Goal: Task Accomplishment & Management: Use online tool/utility

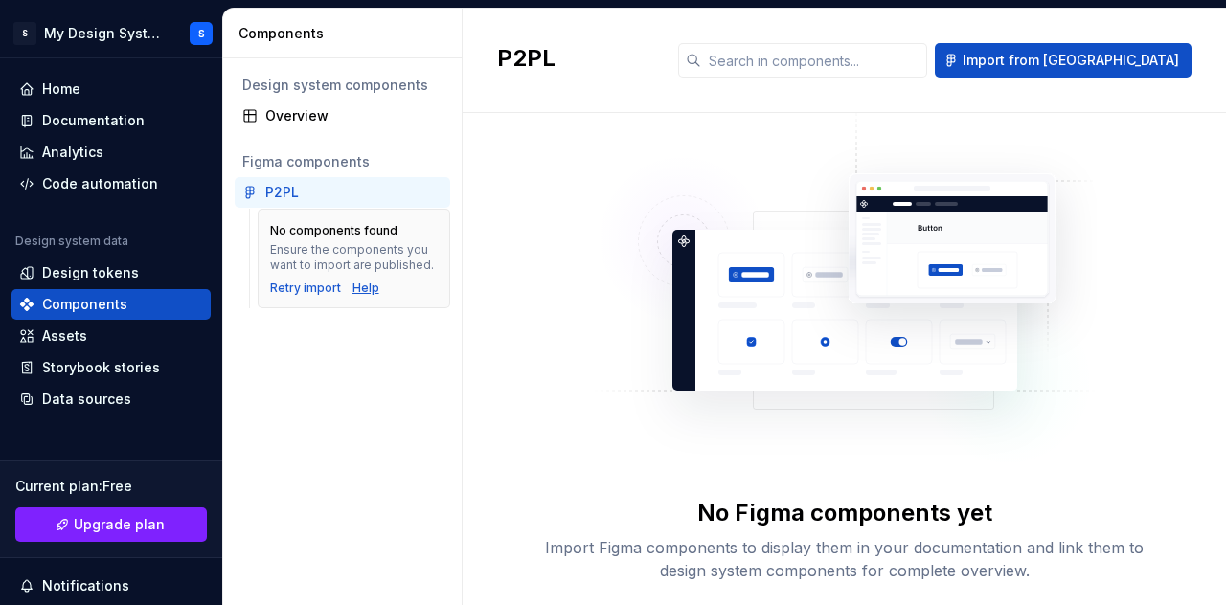
scroll to position [41, 0]
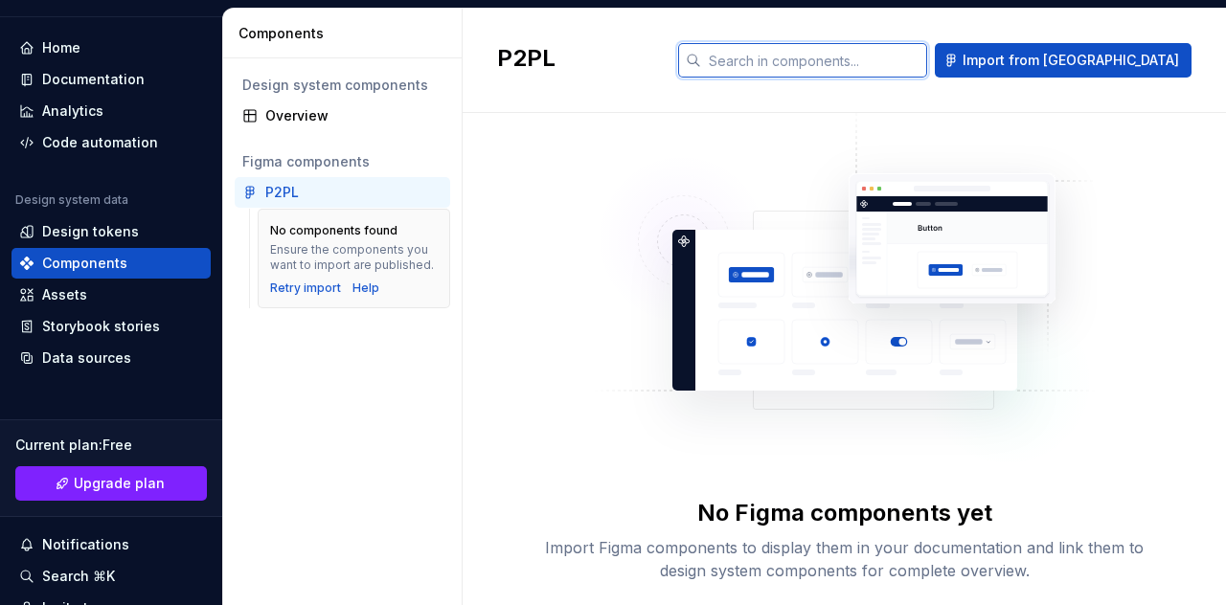
click at [921, 65] on input "text" at bounding box center [814, 60] width 226 height 34
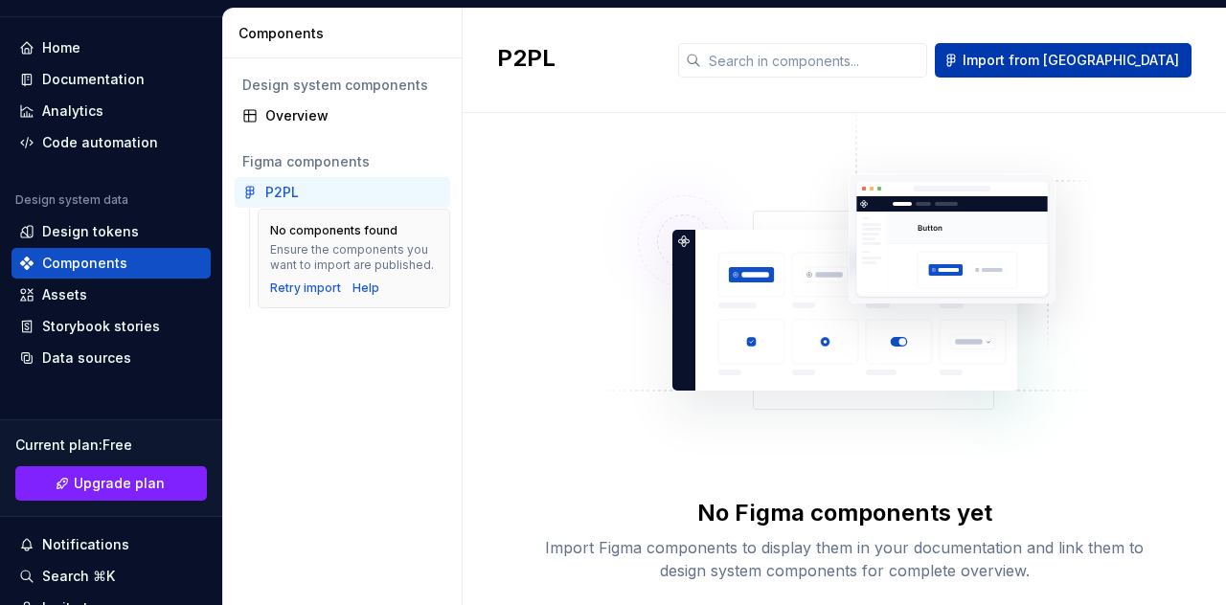
click at [1086, 58] on span "Import from [GEOGRAPHIC_DATA]" at bounding box center [1071, 60] width 216 height 19
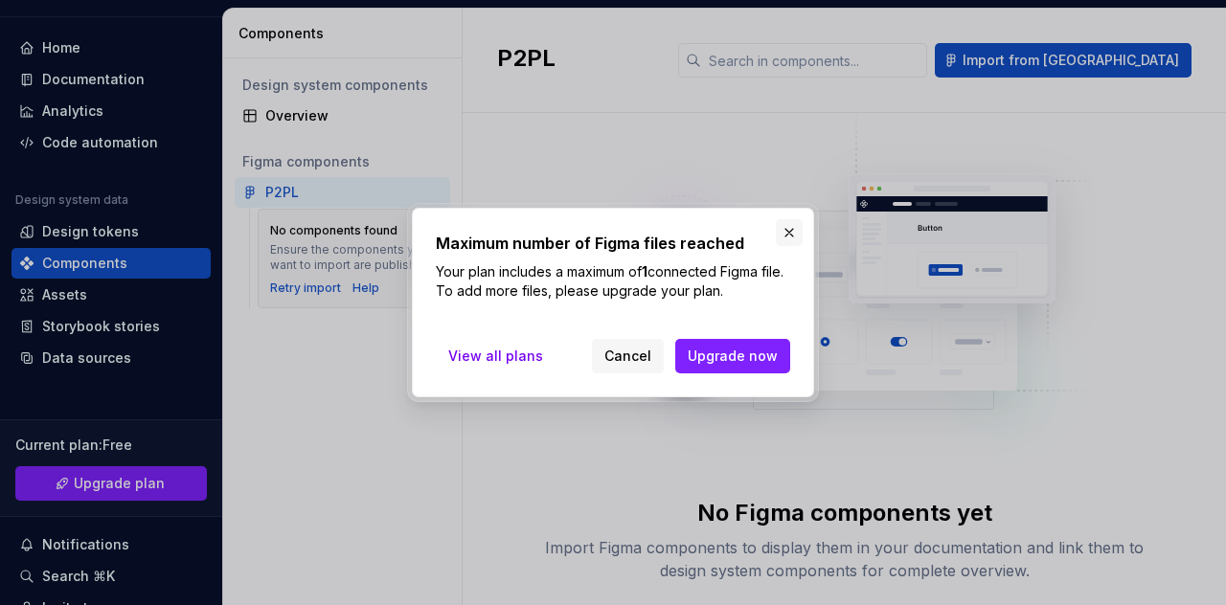
click at [793, 231] on button "button" at bounding box center [789, 232] width 27 height 27
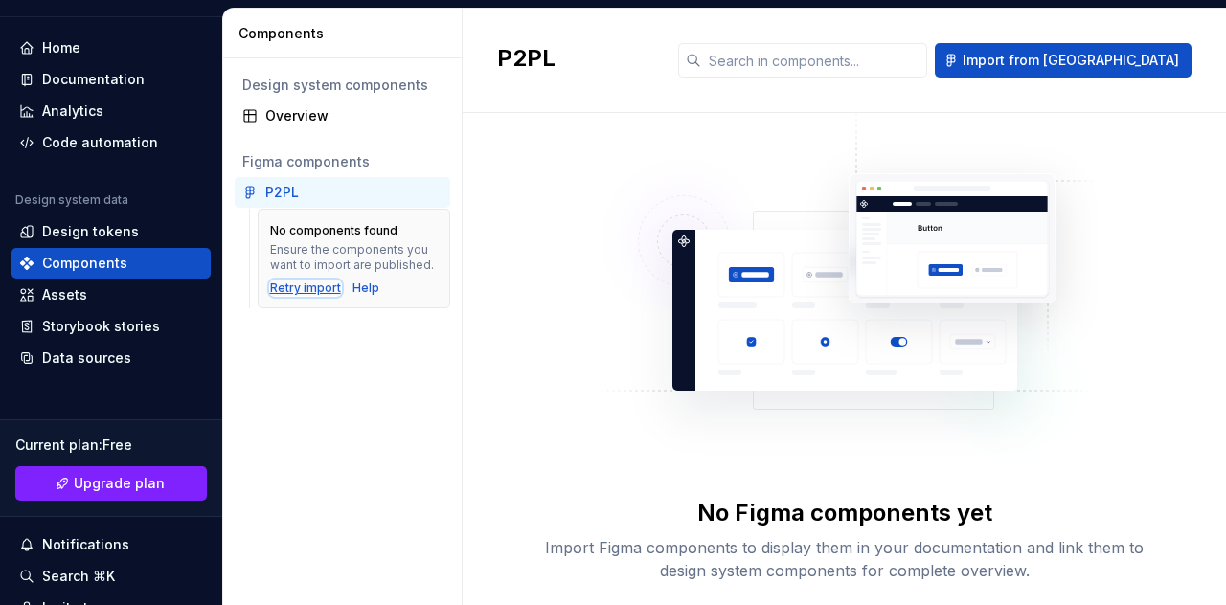
click at [303, 290] on div "Retry import" at bounding box center [305, 288] width 71 height 15
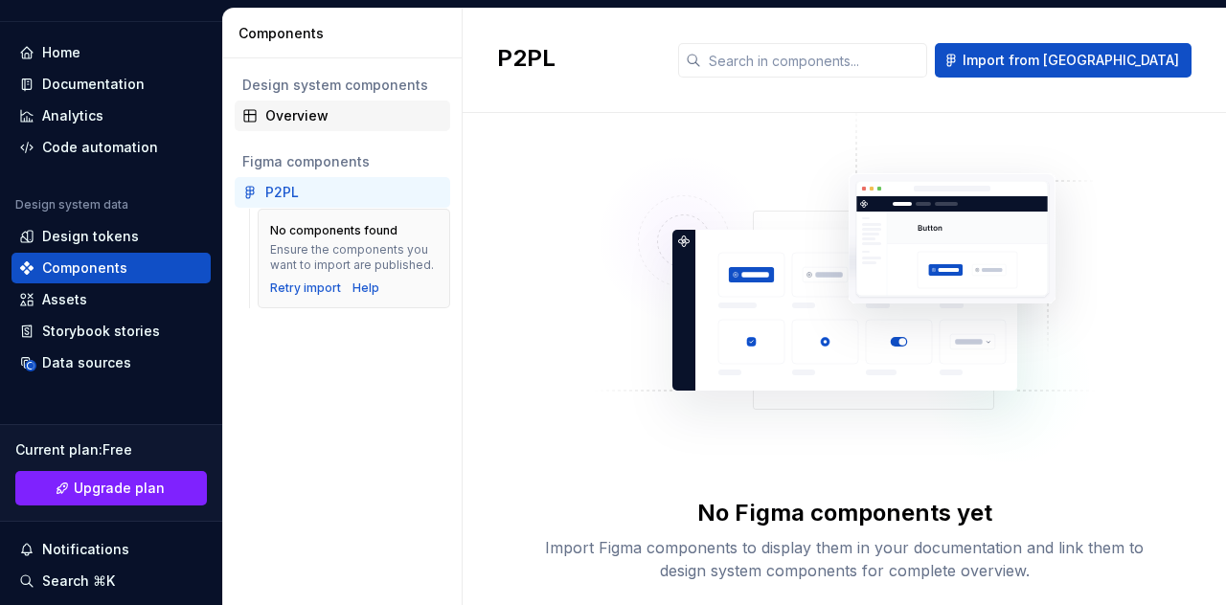
scroll to position [34, 0]
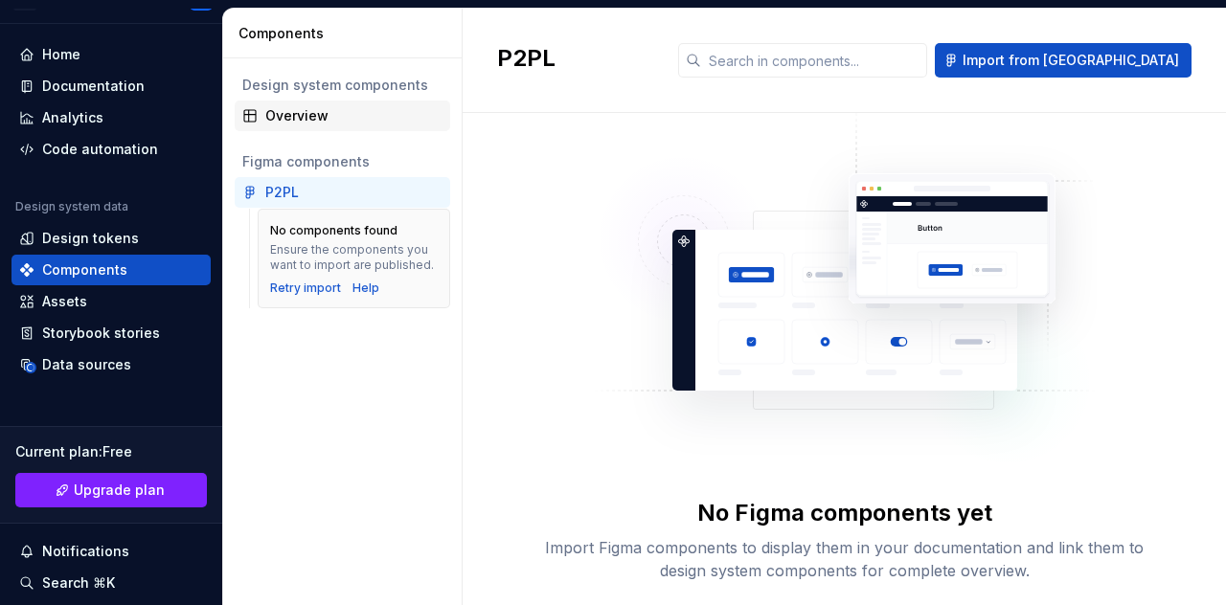
click at [329, 118] on div "Overview" at bounding box center [353, 115] width 177 height 19
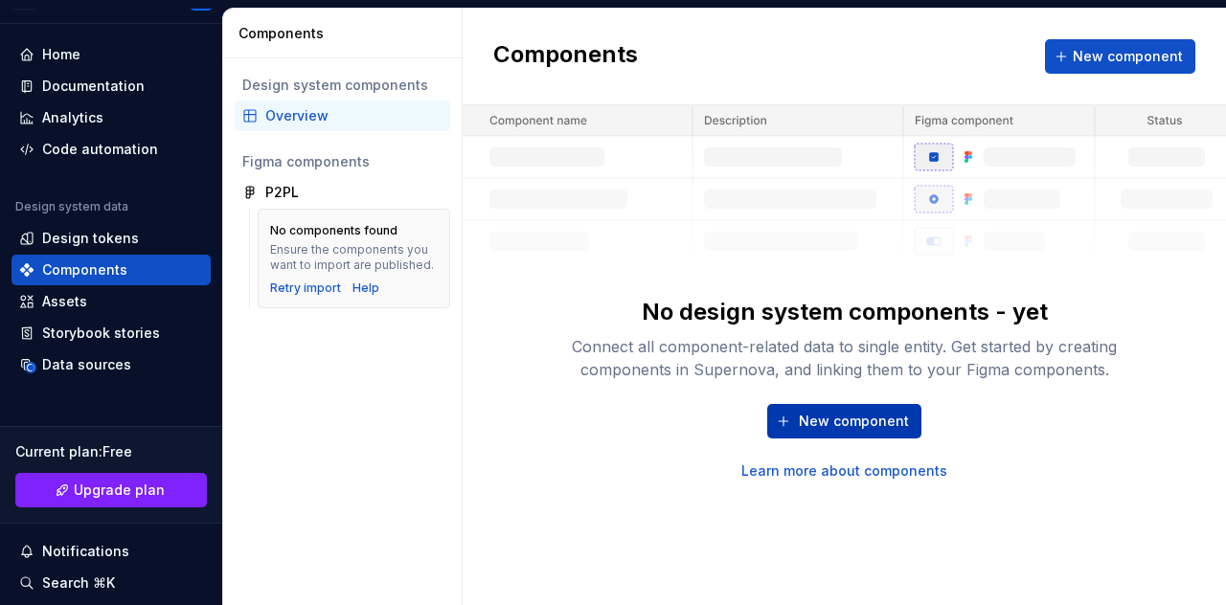
click at [829, 419] on span "New component" at bounding box center [854, 421] width 110 height 19
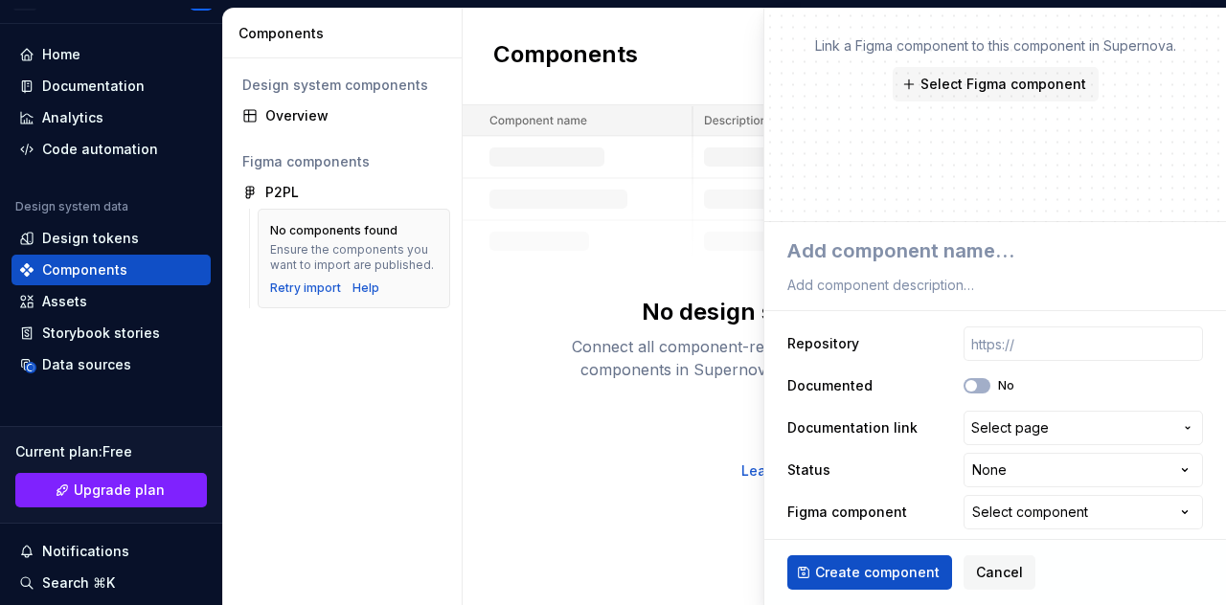
scroll to position [98, 0]
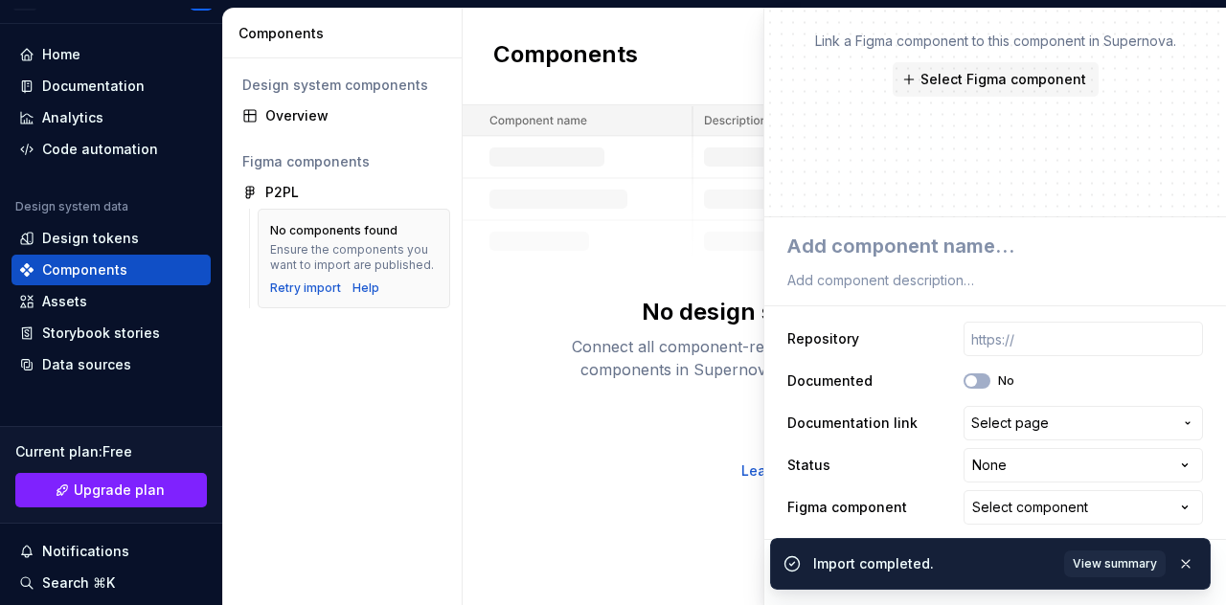
click at [872, 578] on div "Import completed. View summary" at bounding box center [990, 564] width 441 height 52
drag, startPoint x: 1188, startPoint y: 564, endPoint x: 1116, endPoint y: 566, distance: 71.9
click at [1187, 564] on button "button" at bounding box center [1185, 564] width 25 height 27
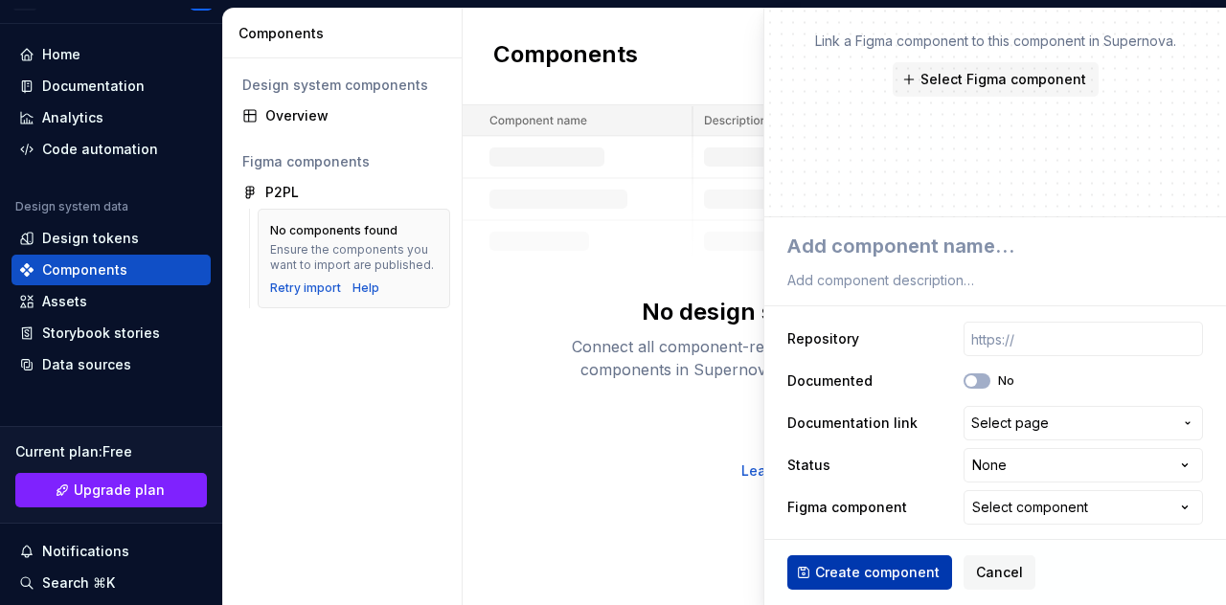
click at [887, 567] on span "Create component" at bounding box center [877, 572] width 125 height 19
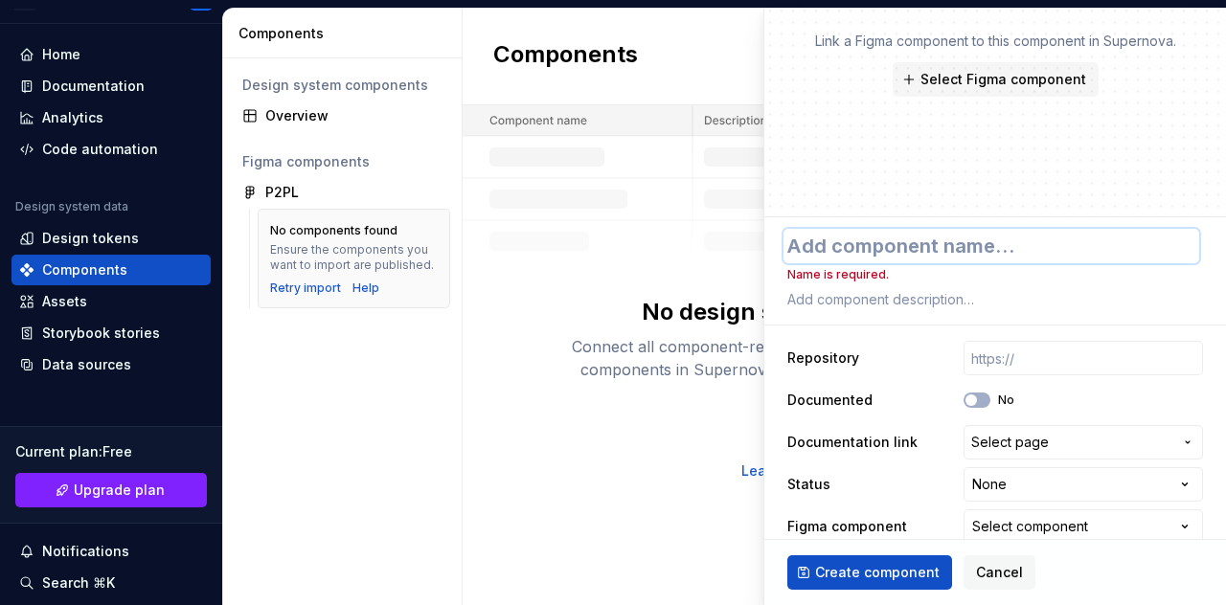
scroll to position [0, 0]
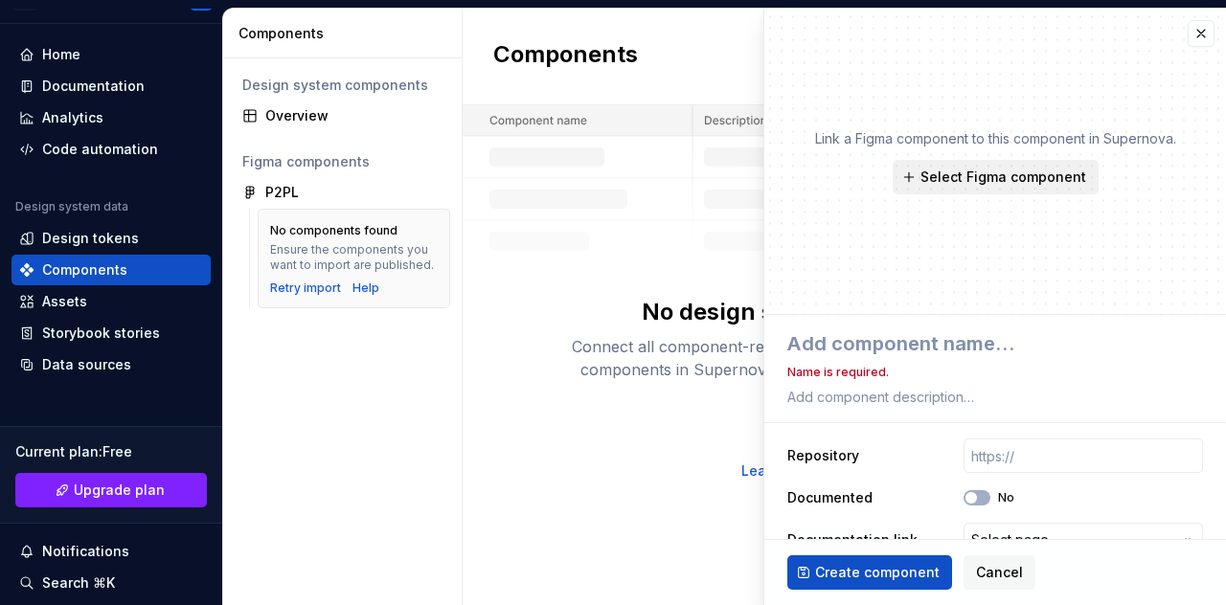
click at [1008, 176] on span "Select Figma component" at bounding box center [1003, 177] width 166 height 19
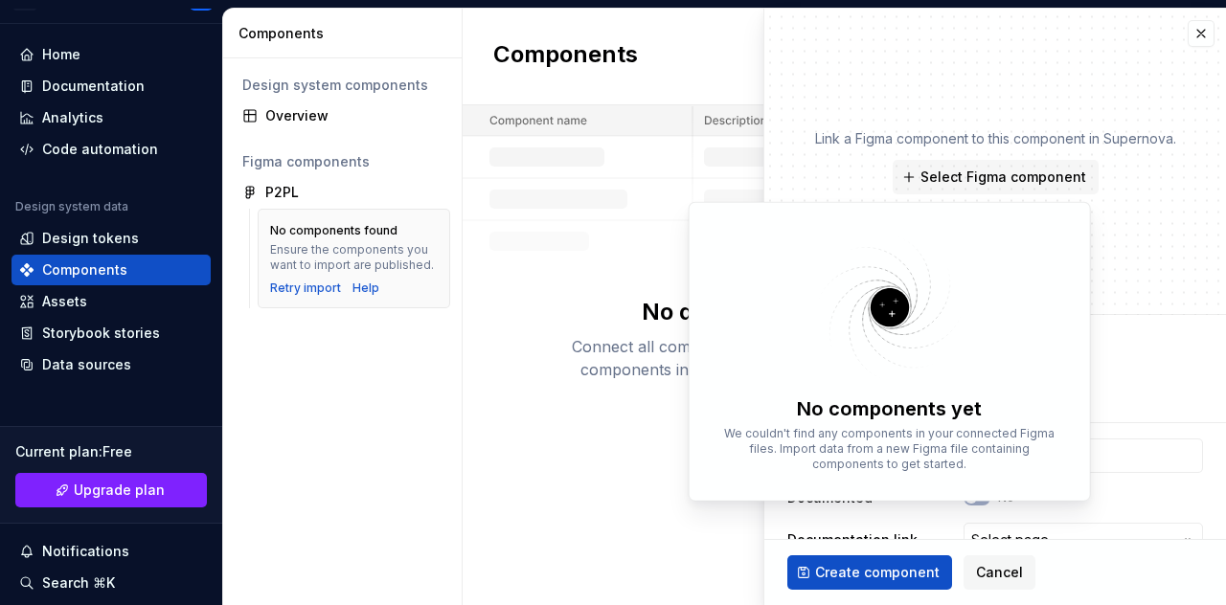
click at [844, 428] on p "We couldn't find any components in your connected Figma files. Import data from…" at bounding box center [889, 449] width 343 height 46
click at [904, 453] on p "We couldn't find any components in your connected Figma files. Import data from…" at bounding box center [889, 449] width 343 height 46
type textarea "*"
click at [602, 253] on img at bounding box center [844, 183] width 763 height 157
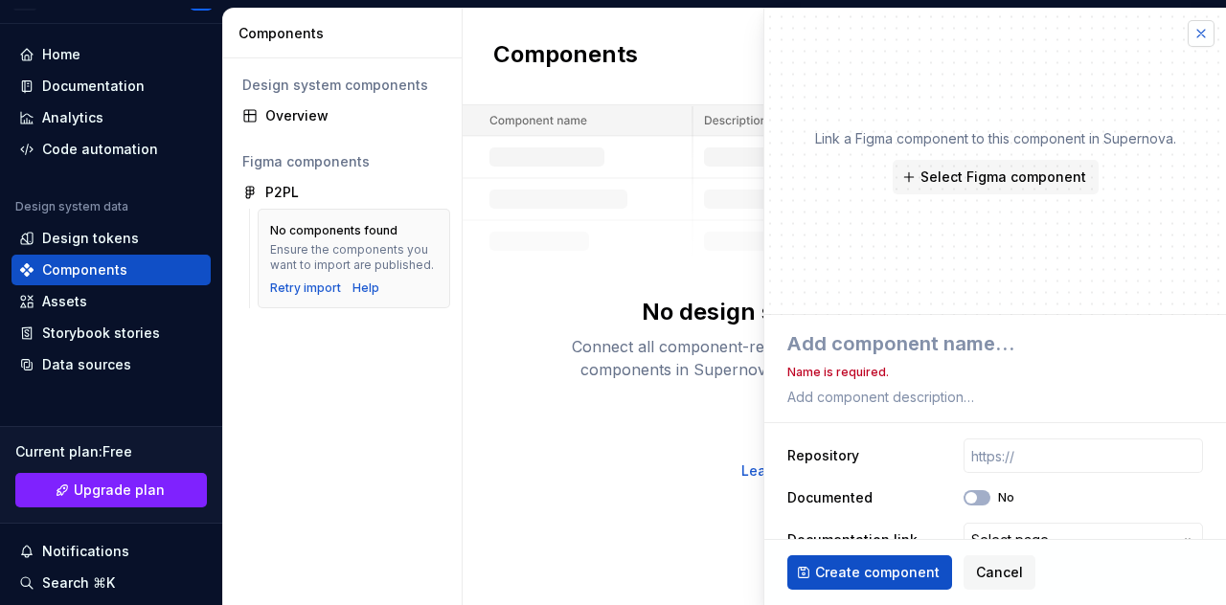
click at [1191, 33] on button "button" at bounding box center [1201, 33] width 27 height 27
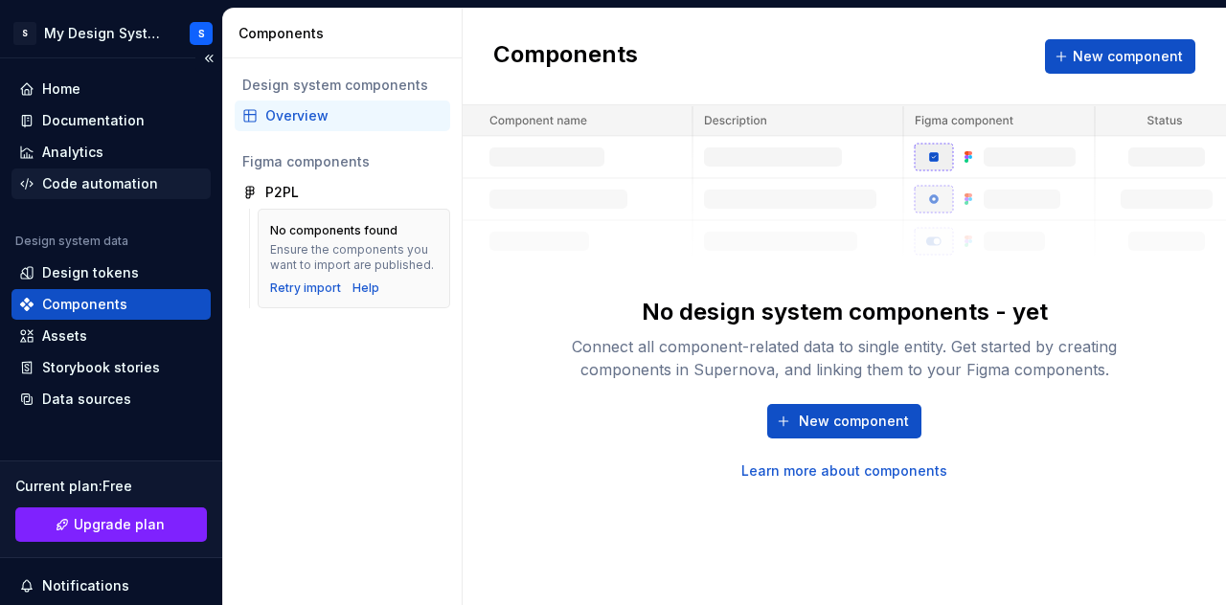
click at [94, 187] on div "Code automation" at bounding box center [100, 183] width 116 height 19
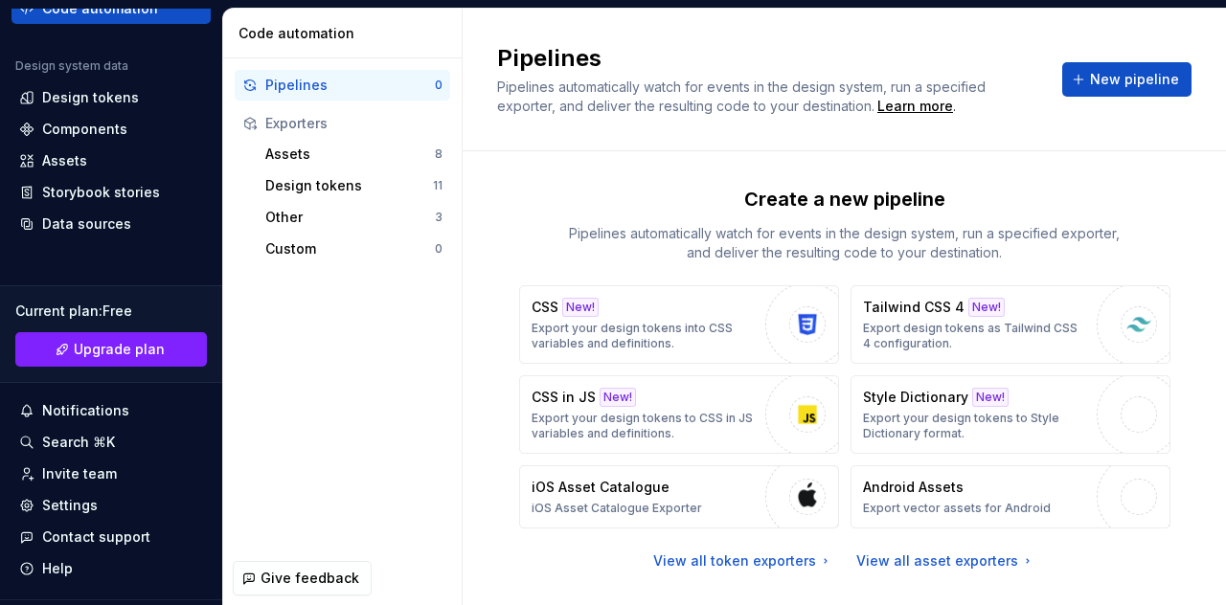
scroll to position [219, 0]
